Goal: Use online tool/utility: Use online tool/utility

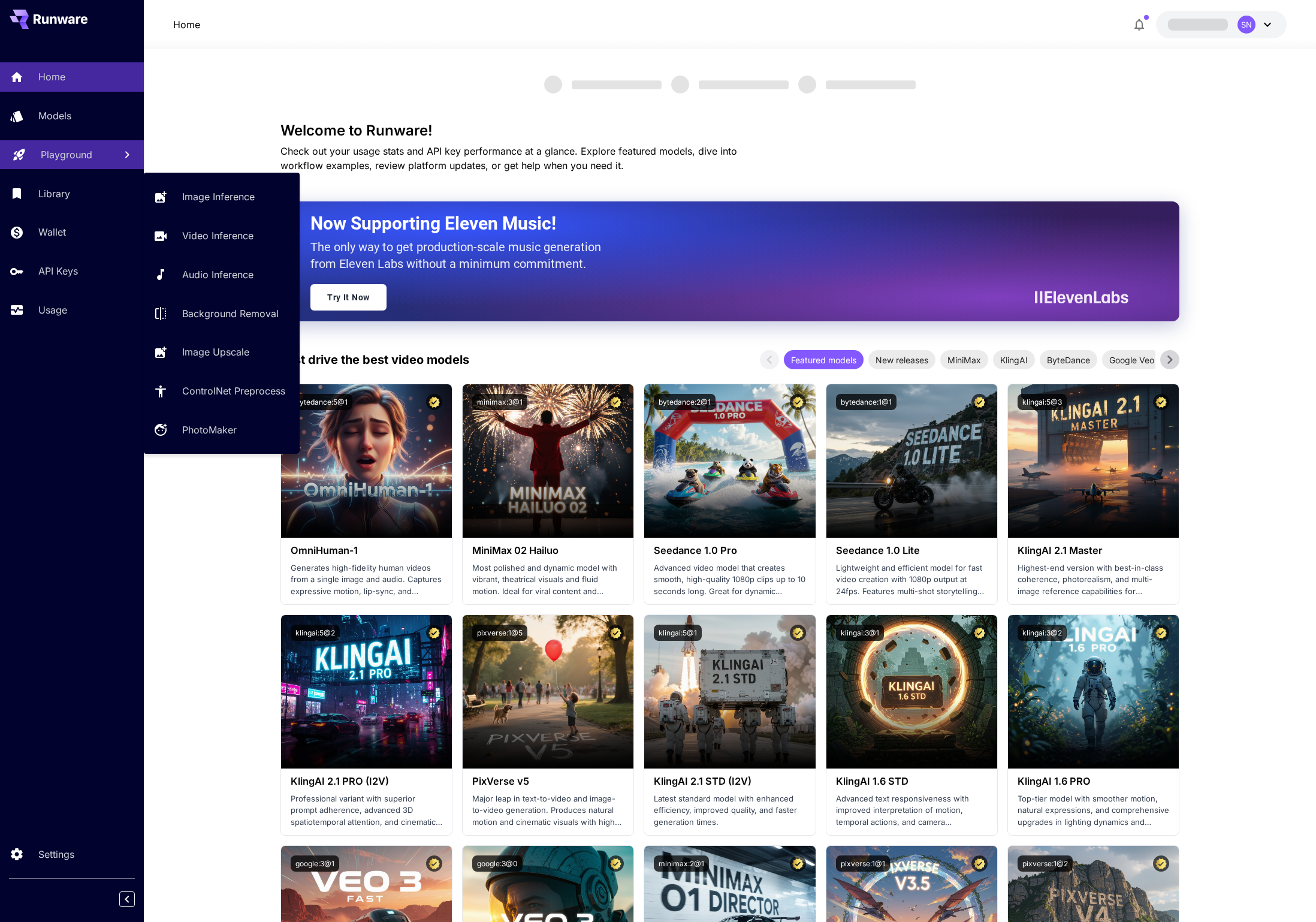
click at [66, 162] on p "Playground" at bounding box center [66, 154] width 52 height 14
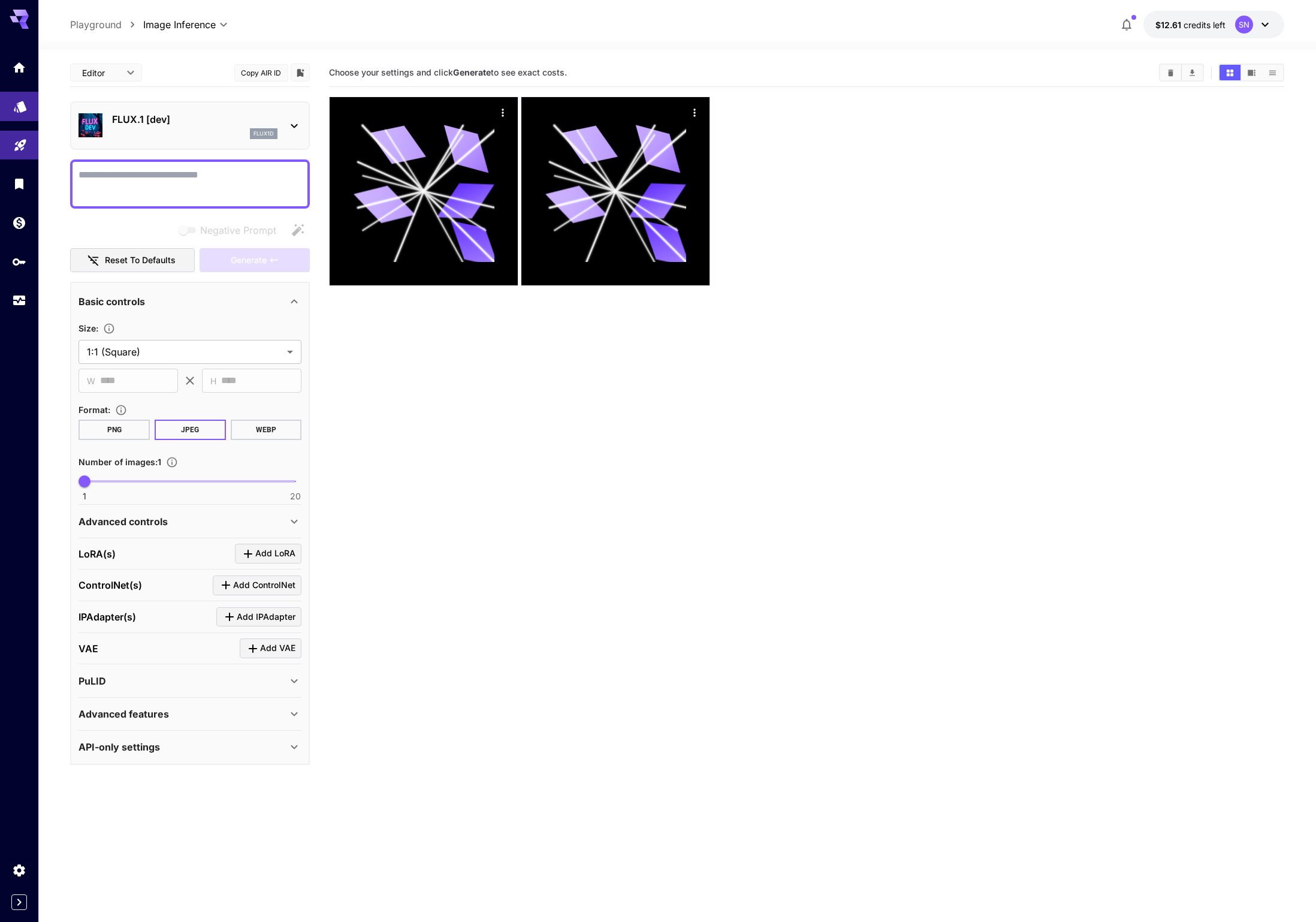
click at [7, 121] on link at bounding box center [19, 106] width 38 height 29
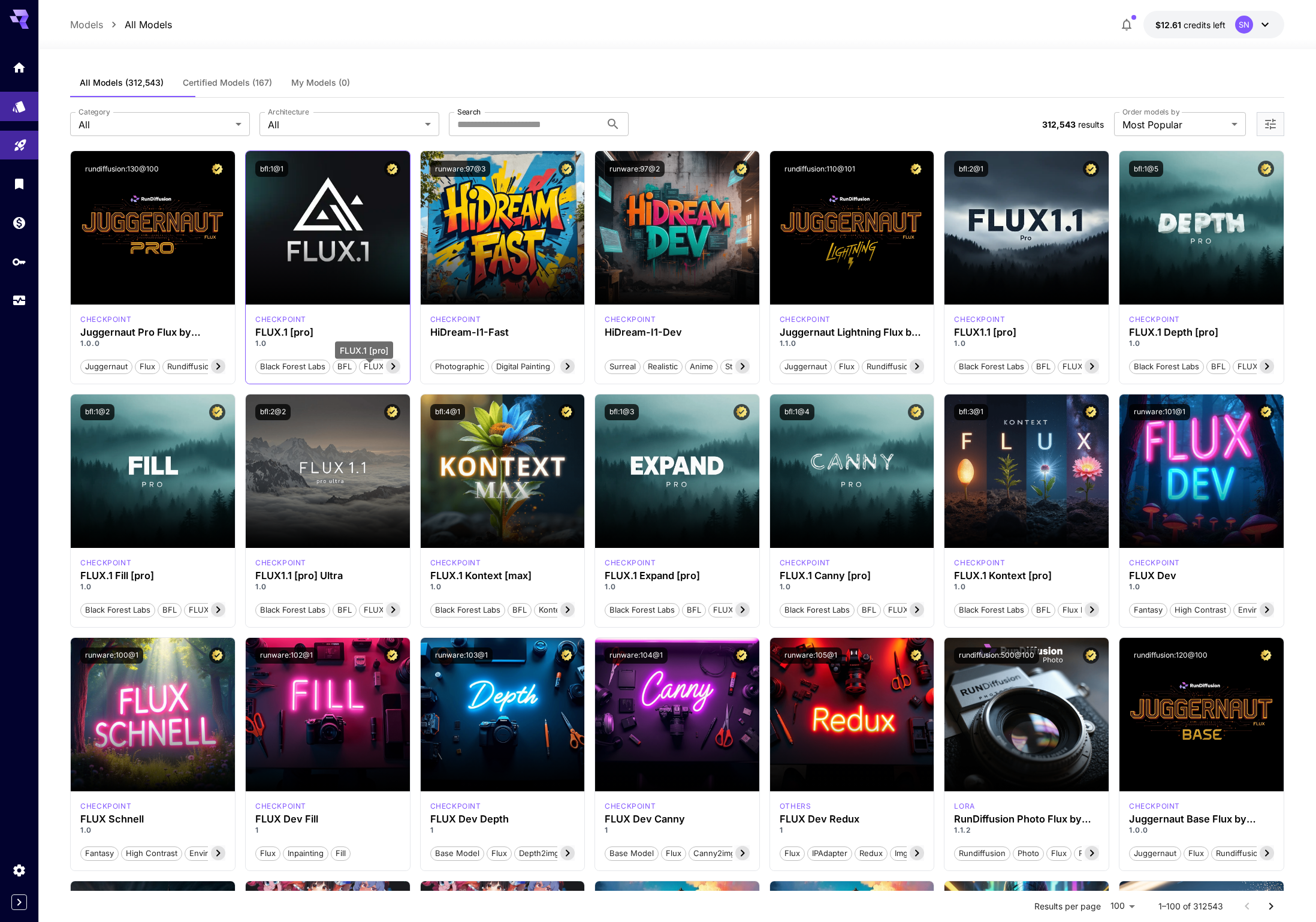
click at [335, 338] on h3 "FLUX.1 [pro]" at bounding box center [327, 332] width 145 height 11
click at [307, 325] on p "checkpoint" at bounding box center [280, 319] width 51 height 11
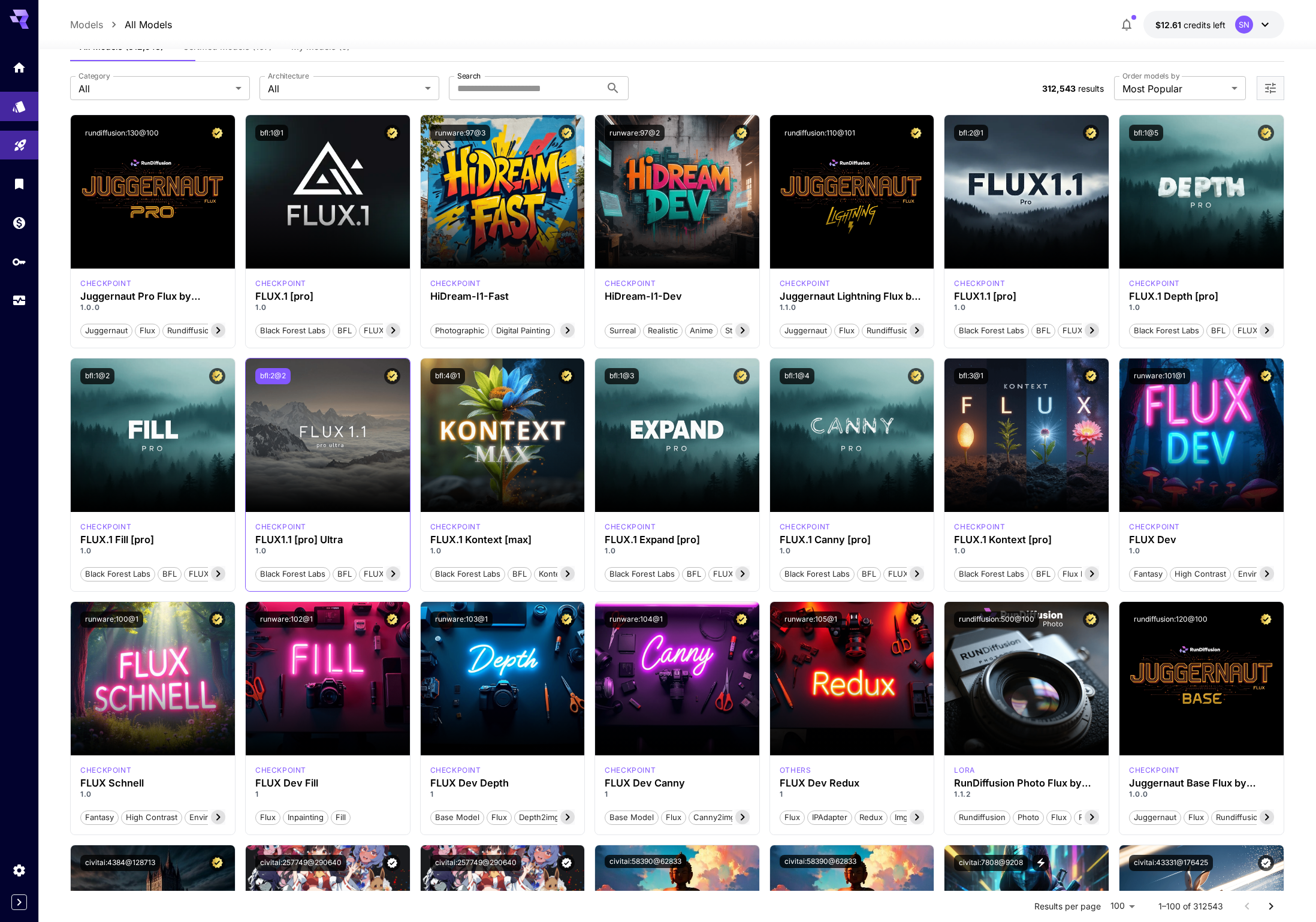
click at [291, 384] on button "bfl:2@2" at bounding box center [272, 376] width 35 height 16
click at [400, 546] on h3 "FLUX1.1 [pro] Ultra" at bounding box center [327, 540] width 145 height 11
click at [410, 394] on div "bfl:2@2" at bounding box center [327, 376] width 164 height 35
click at [400, 384] on div "bfl:2@2" at bounding box center [327, 376] width 145 height 16
click at [291, 384] on button "bfl:2@2" at bounding box center [272, 376] width 35 height 16
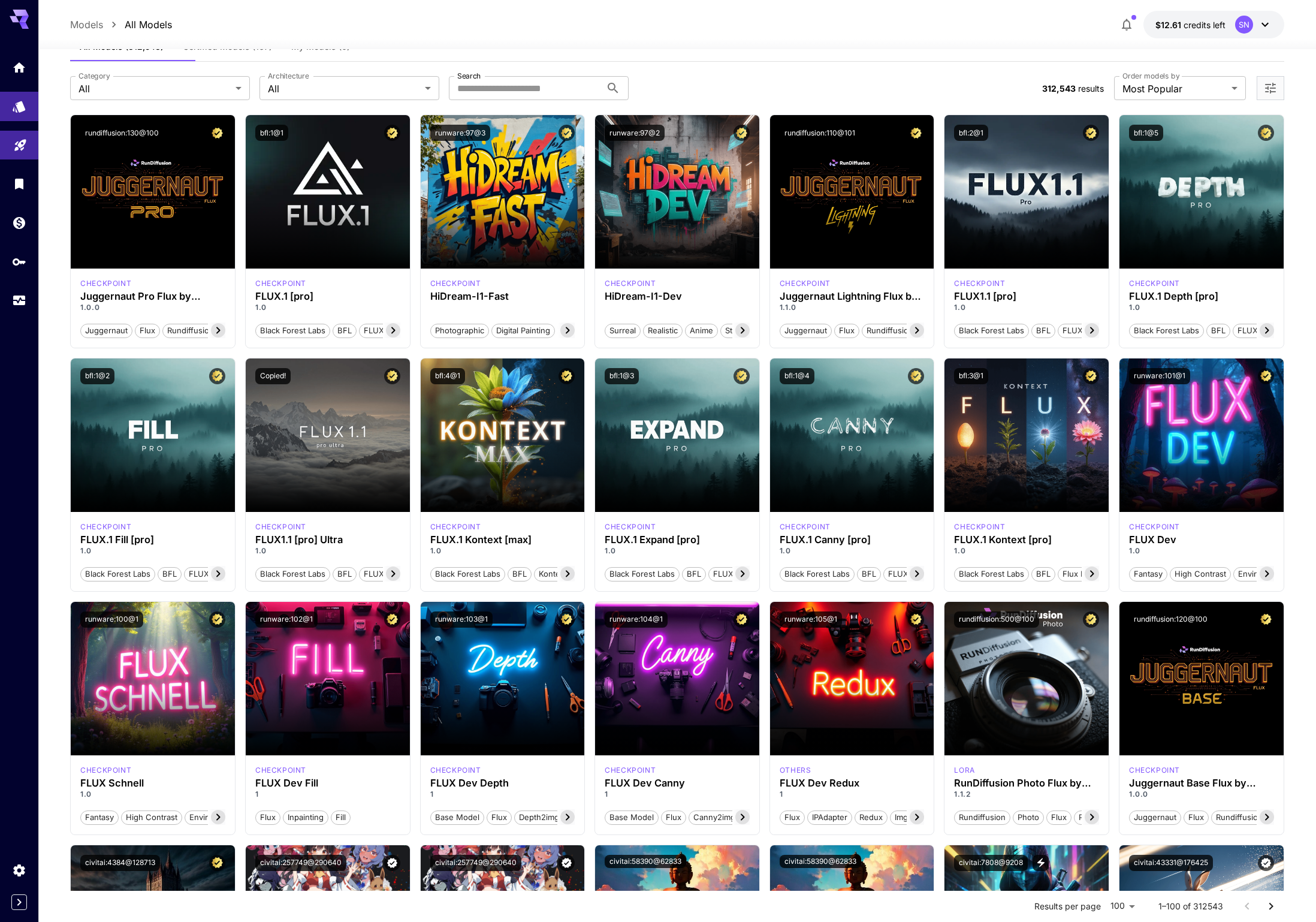
click at [26, 160] on link at bounding box center [19, 145] width 38 height 29
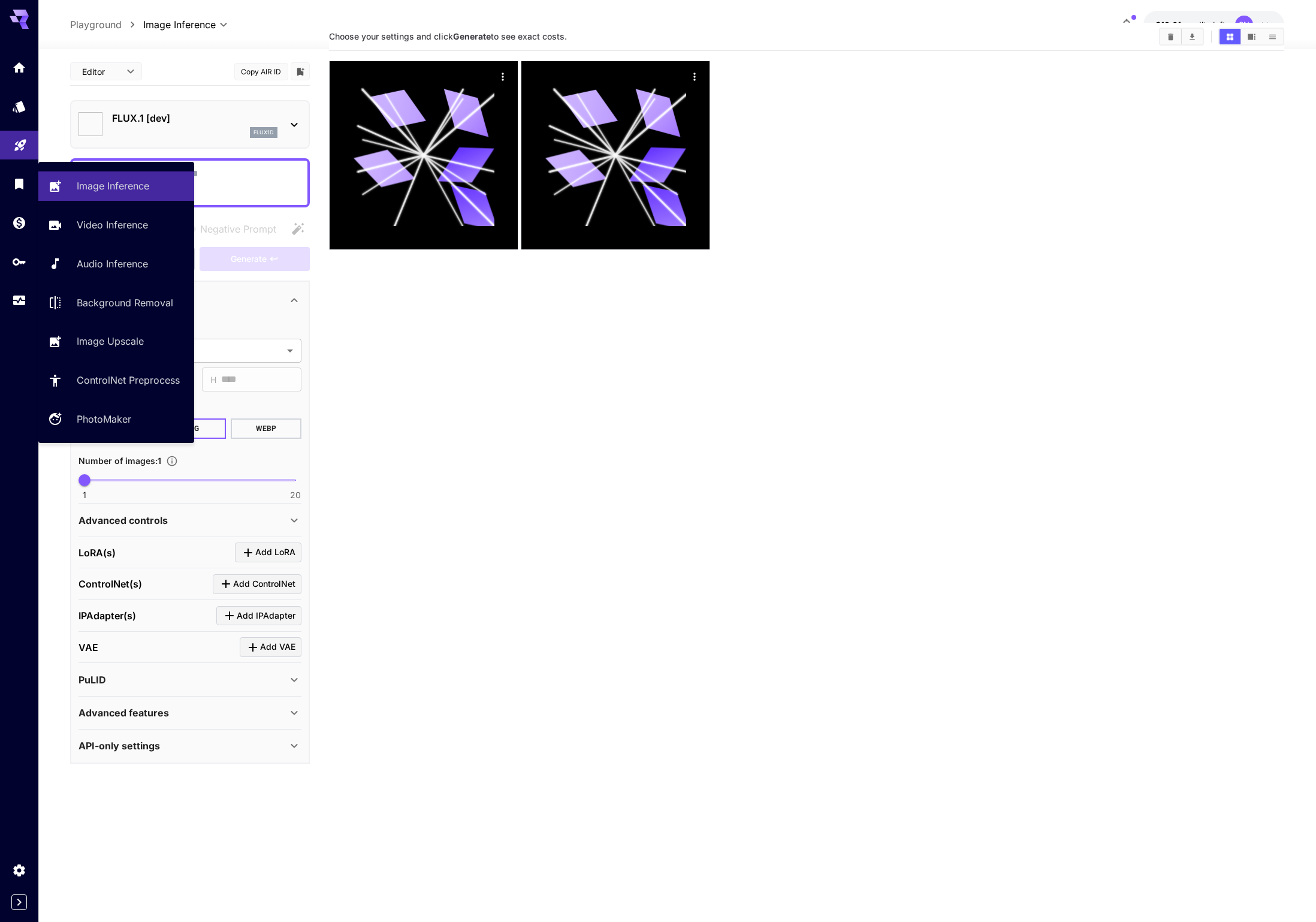
type input "**********"
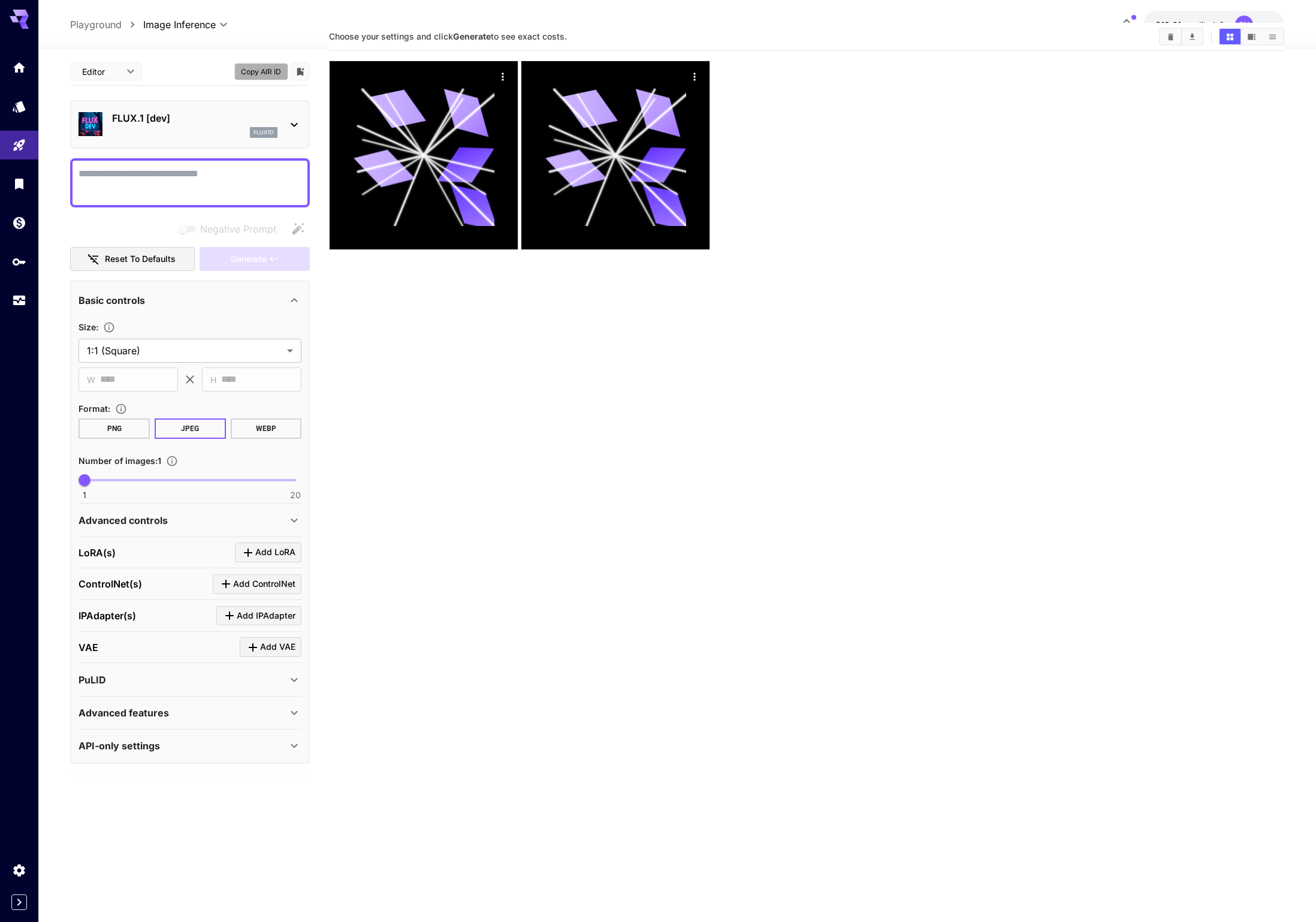
click at [240, 77] on button "Copy AIR ID" at bounding box center [261, 72] width 54 height 17
click at [629, 355] on section "Choose your settings and click Generate to see exact costs." at bounding box center [807, 483] width 955 height 922
